Goal: Task Accomplishment & Management: Use online tool/utility

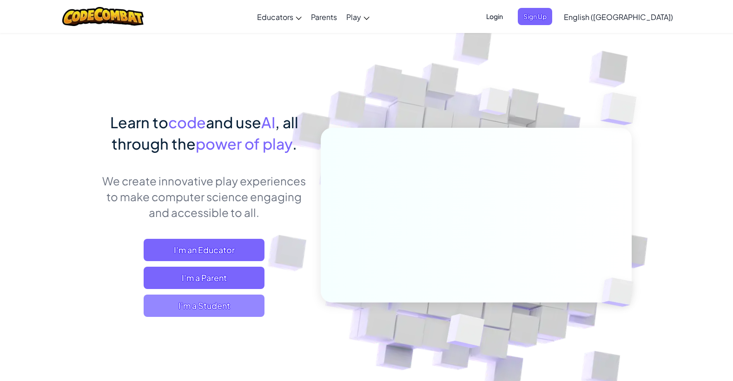
click at [214, 308] on span "I'm a Student" at bounding box center [204, 306] width 121 height 22
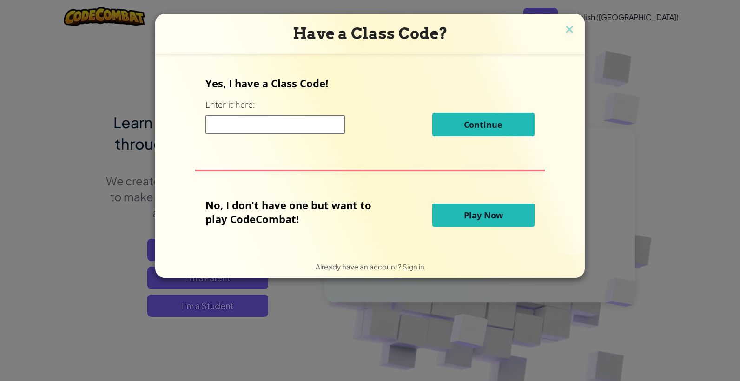
click at [449, 224] on button "Play Now" at bounding box center [483, 214] width 102 height 23
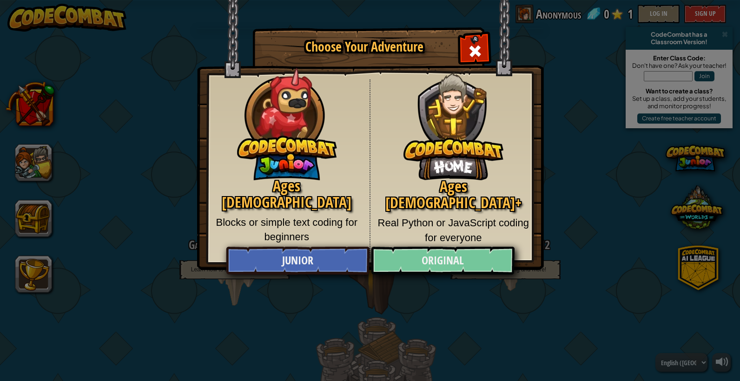
drag, startPoint x: 439, startPoint y: 240, endPoint x: 436, endPoint y: 261, distance: 20.7
click at [438, 243] on div "Ages [DEMOGRAPHIC_DATA]+ Real Python or JavaScript coding for everyone" at bounding box center [453, 168] width 166 height 179
click at [438, 262] on link "Original" at bounding box center [442, 261] width 143 height 28
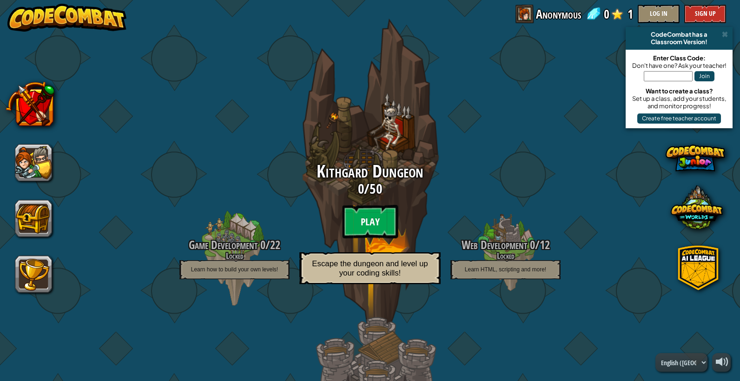
click at [382, 214] on btn "Play" at bounding box center [370, 221] width 56 height 33
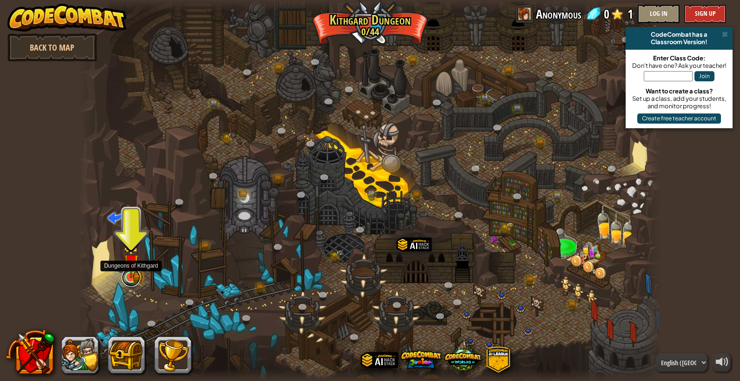
click at [125, 281] on link at bounding box center [131, 277] width 19 height 19
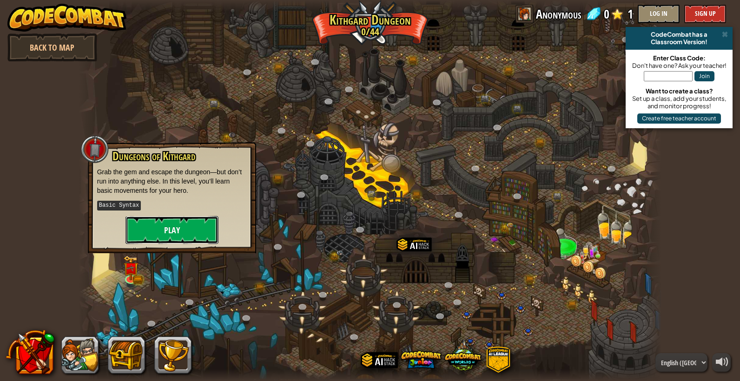
click at [195, 235] on button "Play" at bounding box center [171, 230] width 93 height 28
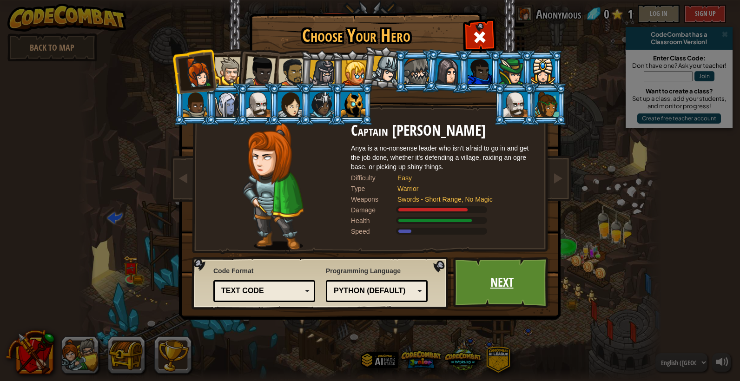
click at [494, 287] on link "Next" at bounding box center [501, 282] width 97 height 51
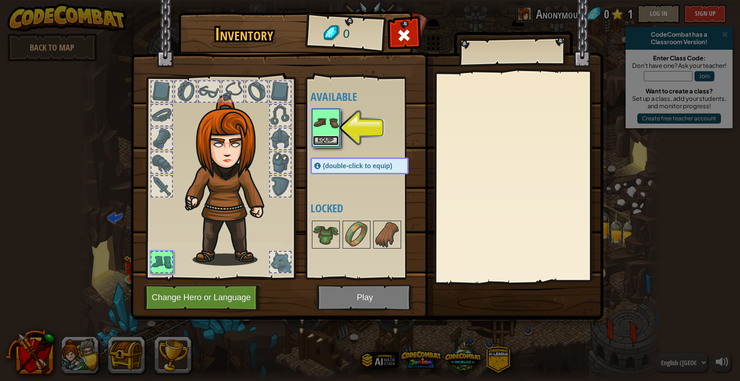
click at [326, 141] on button "Equip" at bounding box center [326, 141] width 26 height 10
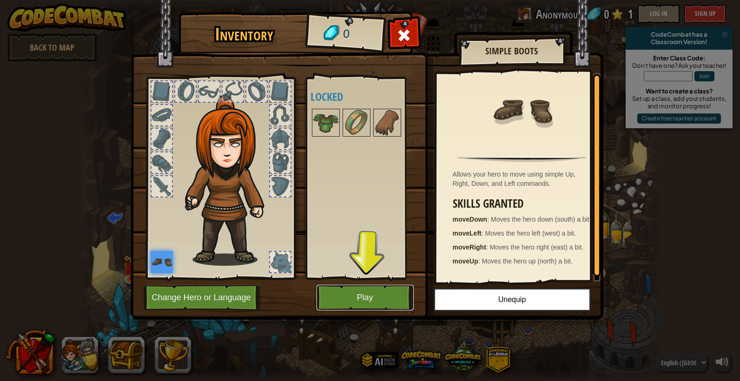
click at [372, 296] on button "Play" at bounding box center [364, 298] width 97 height 26
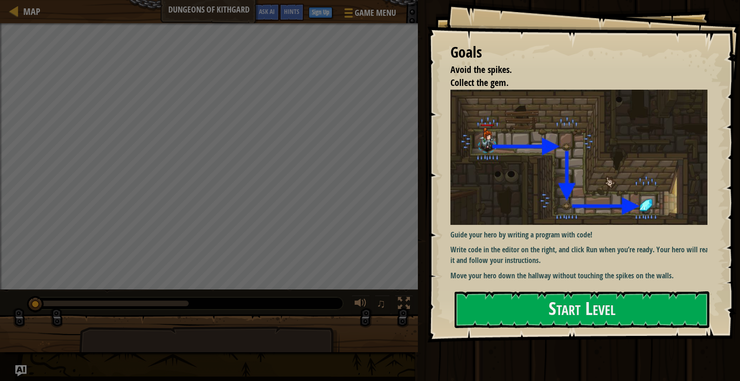
click at [637, 339] on div at bounding box center [581, 347] width 255 height 21
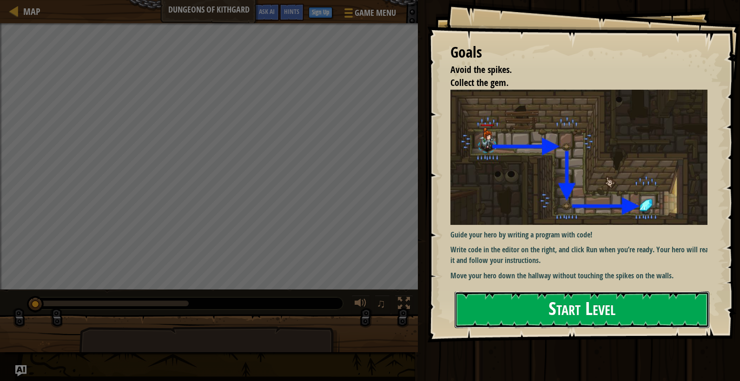
drag, startPoint x: 635, startPoint y: 316, endPoint x: 658, endPoint y: 319, distance: 23.0
click at [638, 315] on button "Start Level" at bounding box center [581, 309] width 255 height 37
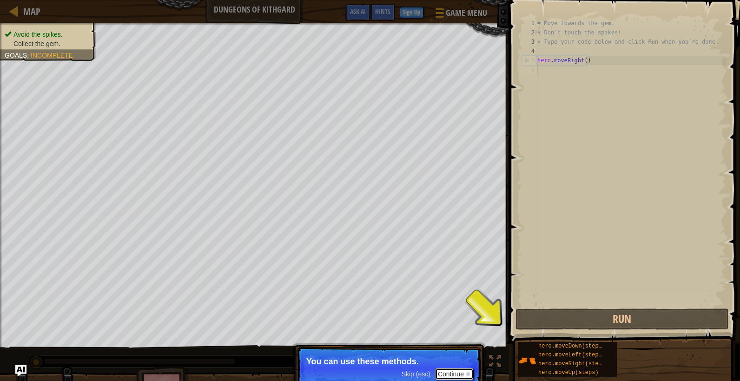
drag, startPoint x: 451, startPoint y: 381, endPoint x: 452, endPoint y: 367, distance: 14.9
click at [451, 372] on button "Continue" at bounding box center [454, 374] width 39 height 12
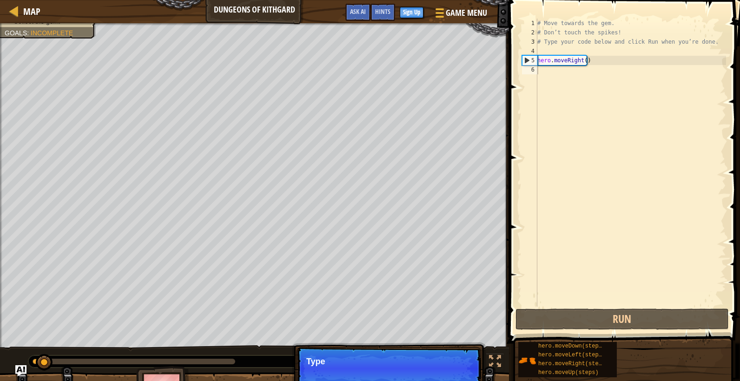
click at [459, 370] on p "Skip (esc) Continue Type" at bounding box center [388, 368] width 184 height 43
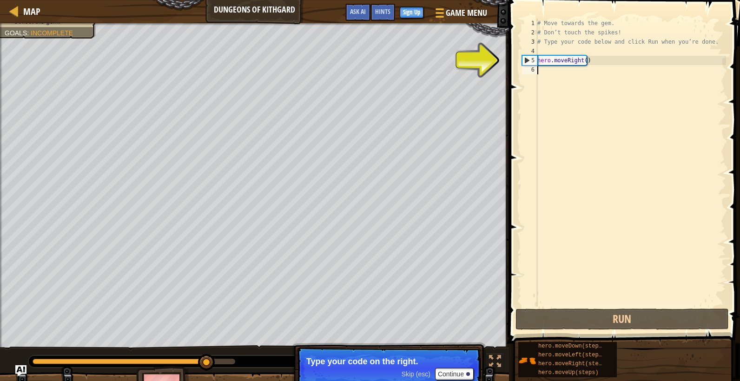
type textarea "he"
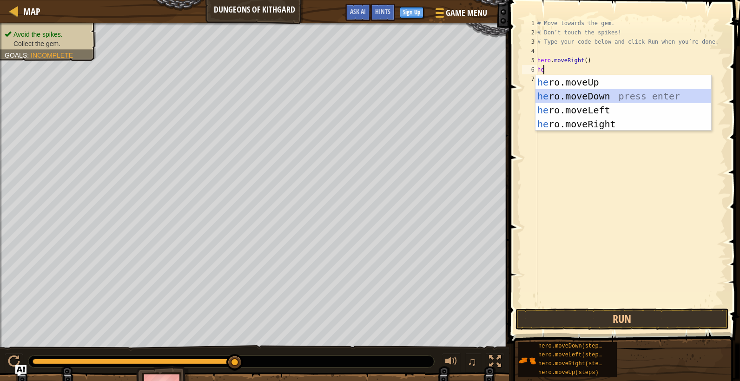
click at [598, 97] on div "he ro.moveUp press enter he ro.moveDown press enter he ro.moveLeft press enter …" at bounding box center [623, 117] width 176 height 84
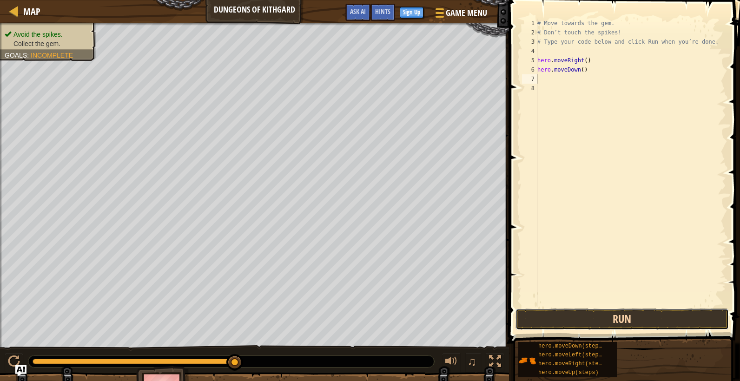
drag, startPoint x: 588, startPoint y: 320, endPoint x: 578, endPoint y: 316, distance: 10.4
click at [588, 320] on button "Run" at bounding box center [621, 318] width 213 height 21
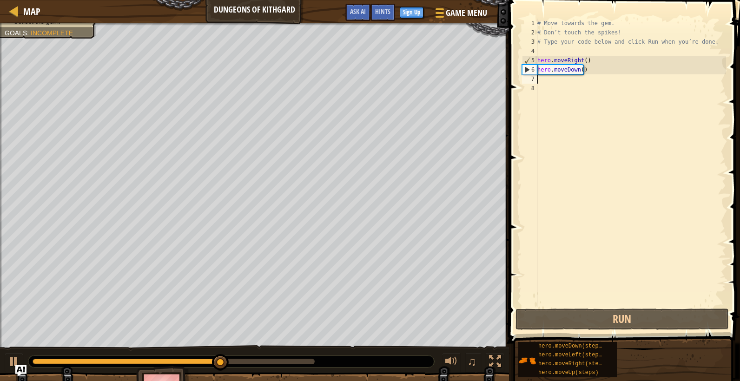
click at [546, 79] on div "# Move towards the gem. # Don’t touch the spikes! # Type your code below and cl…" at bounding box center [630, 172] width 190 height 307
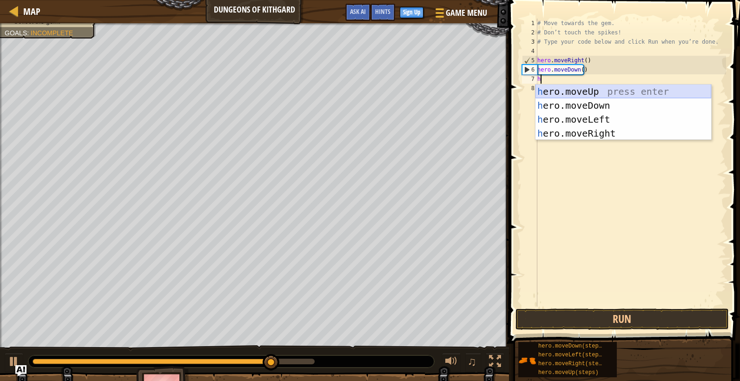
type textarea "he"
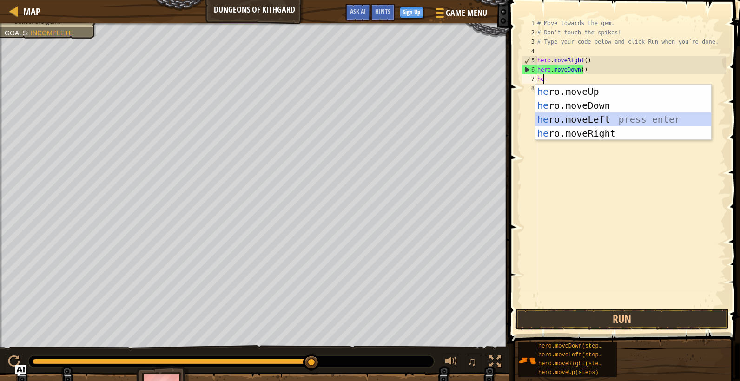
click at [545, 116] on div "he ro.moveUp press enter he ro.moveDown press enter he ro.moveLeft press enter …" at bounding box center [623, 127] width 176 height 84
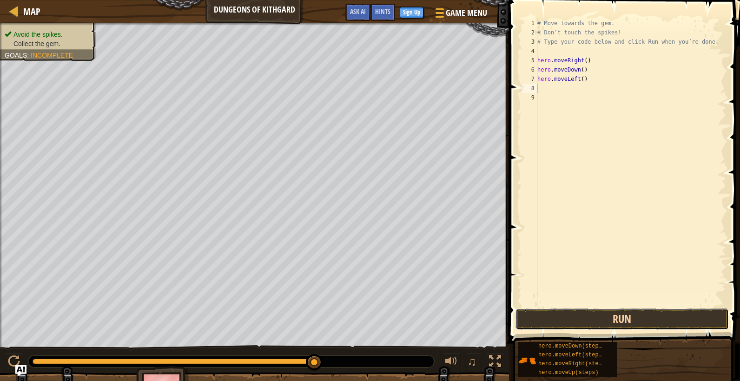
click at [586, 318] on button "Run" at bounding box center [621, 318] width 213 height 21
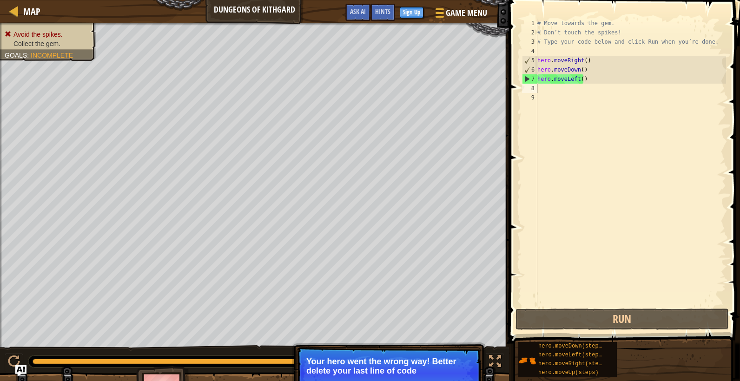
drag, startPoint x: 433, startPoint y: 362, endPoint x: 434, endPoint y: 357, distance: 4.9
click at [434, 360] on p "Your hero went the wrong way! Better delete your last line of code" at bounding box center [388, 366] width 165 height 19
click at [592, 93] on div "# Move towards the gem. # Don’t touch the spikes! # Type your code below and cl…" at bounding box center [630, 172] width 190 height 307
click at [594, 86] on div "# Move towards the gem. # Don’t touch the spikes! # Type your code below and cl…" at bounding box center [630, 172] width 190 height 307
type textarea "h"
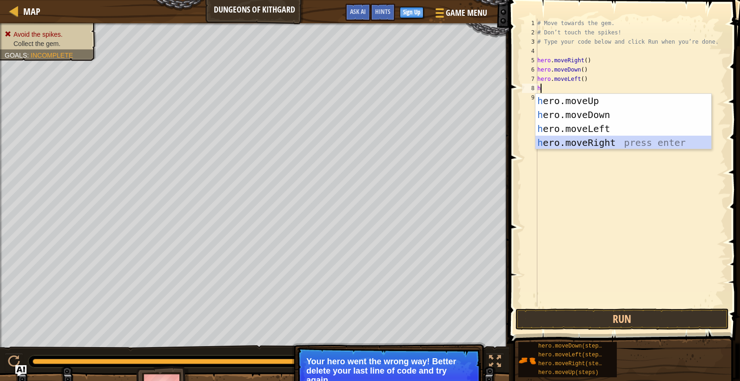
click at [584, 144] on div "h ero.moveUp press enter h ero.moveDown press enter h ero.moveLeft press enter …" at bounding box center [623, 136] width 176 height 84
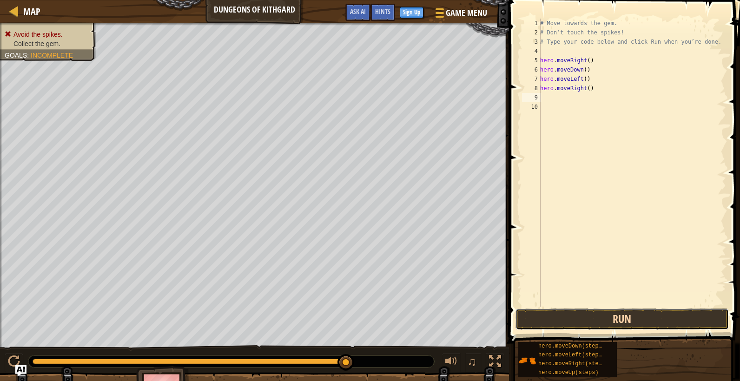
click at [632, 323] on button "Run" at bounding box center [621, 318] width 213 height 21
